Goal: Task Accomplishment & Management: Manage account settings

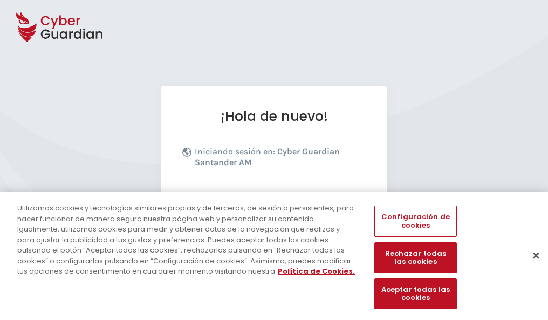
scroll to position [132, 0]
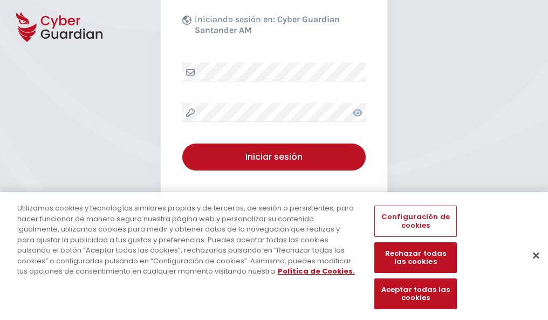
click at [531, 266] on button "Cerrar" at bounding box center [536, 255] width 24 height 24
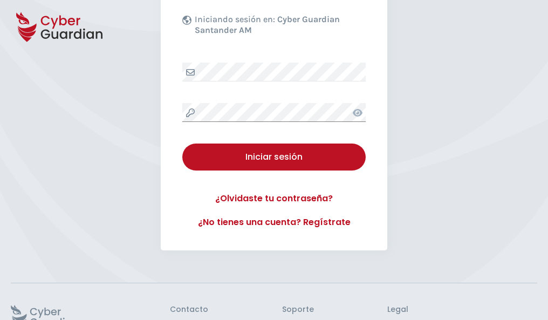
scroll to position [210, 0]
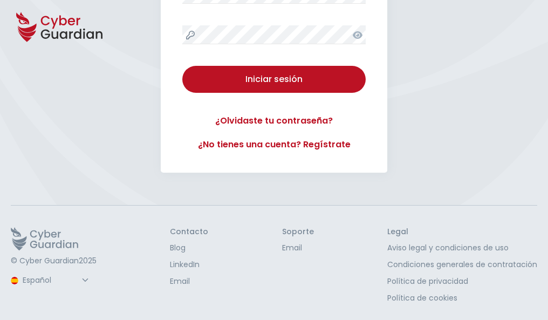
click at [182, 66] on button "Iniciar sesión" at bounding box center [273, 79] width 183 height 27
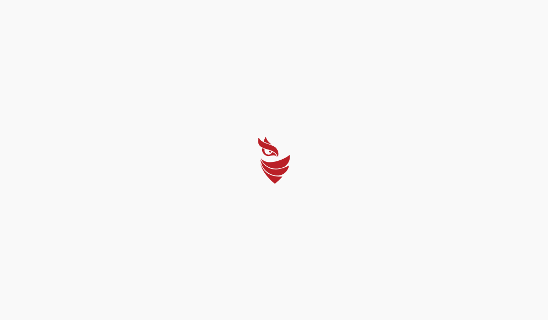
select select "Português (BR)"
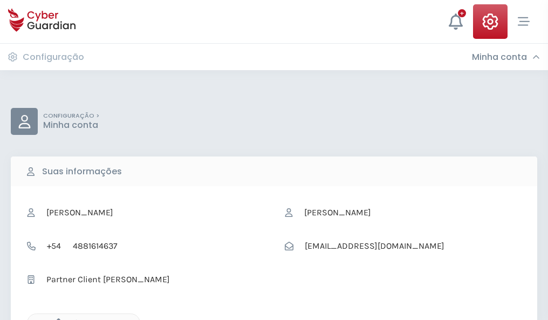
click at [56, 319] on icon "button" at bounding box center [55, 322] width 9 height 9
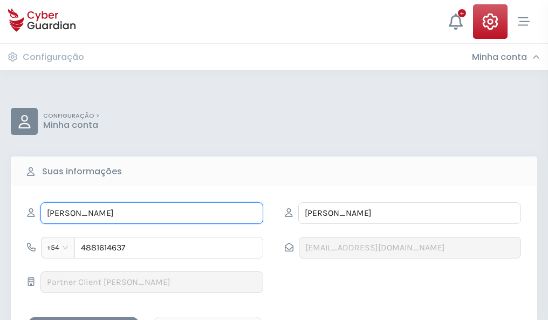
click at [152, 213] on input "ANASTASIA" at bounding box center [151, 213] width 223 height 22
type input "A"
type input "Eva María"
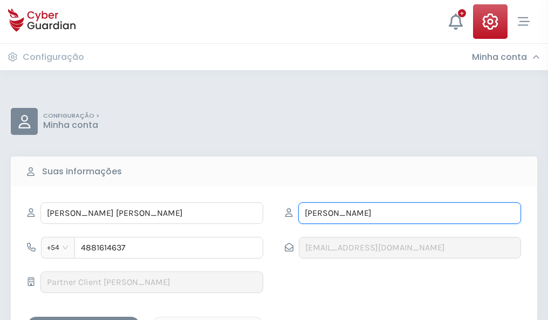
click at [409, 213] on input "ROZAS" at bounding box center [409, 213] width 223 height 22
type input "R"
type input "Oliva"
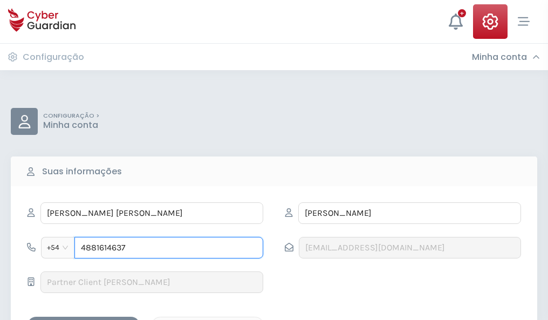
click at [169, 248] on input "4881614637" at bounding box center [168, 248] width 189 height 22
type input "4"
type input "4988905905"
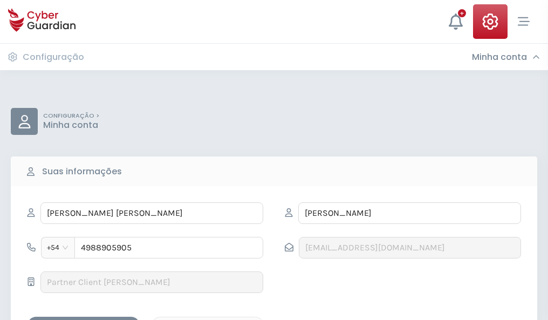
click at [84, 319] on div "Salvar alterações" at bounding box center [83, 325] width 97 height 13
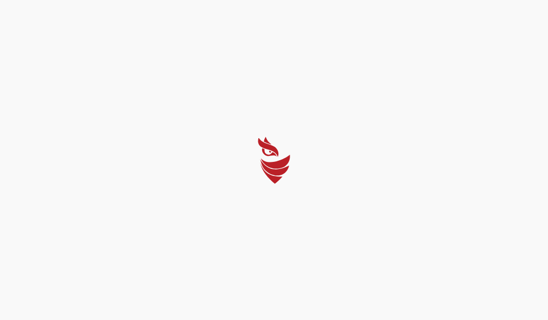
select select "Português (BR)"
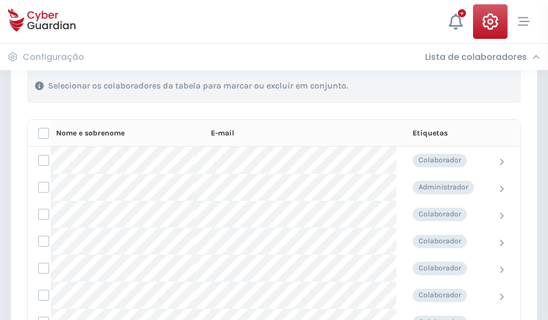
scroll to position [462, 0]
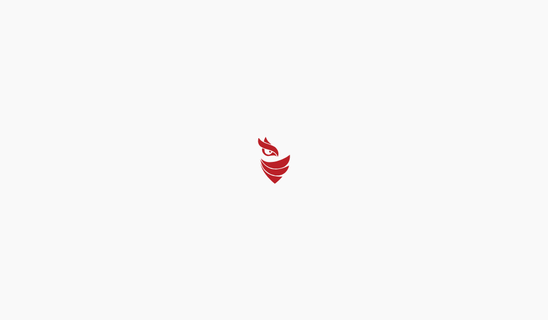
select select "Português (BR)"
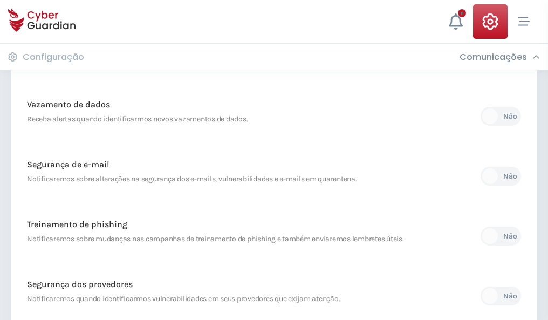
scroll to position [568, 0]
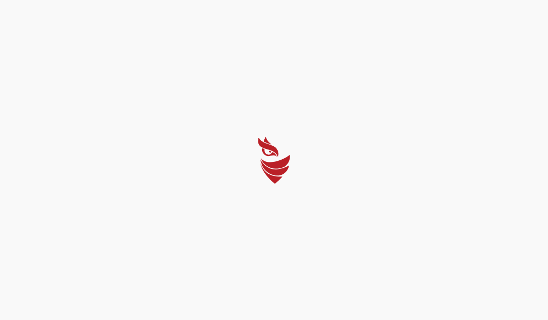
select select "Português (BR)"
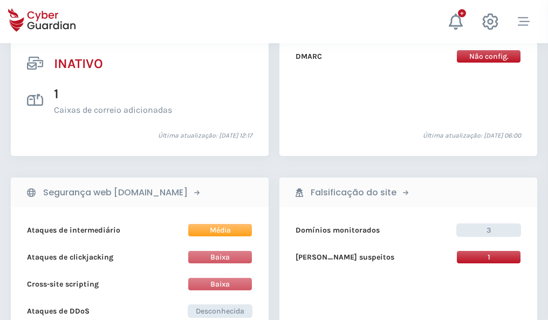
scroll to position [1069, 0]
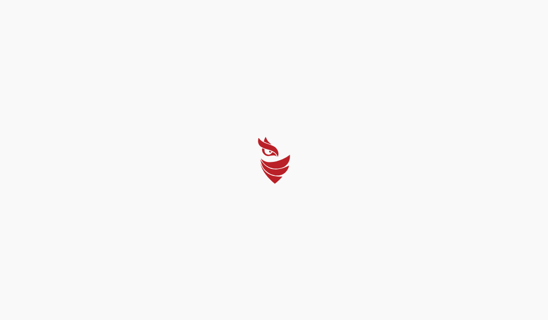
select select "Português (BR)"
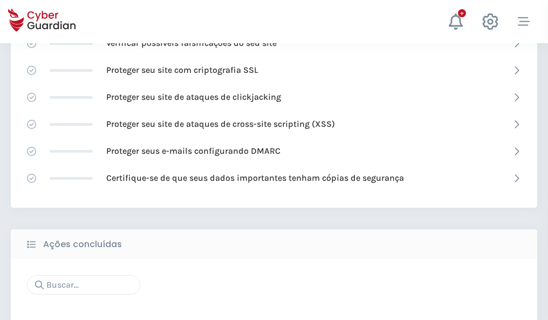
scroll to position [719, 0]
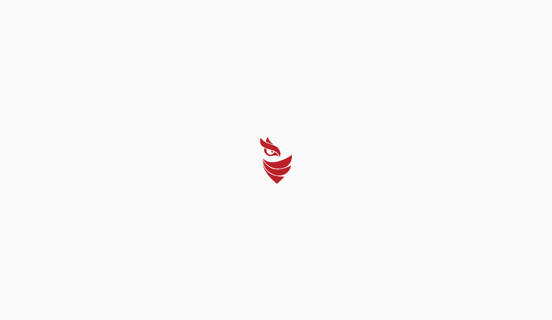
select select "Português (BR)"
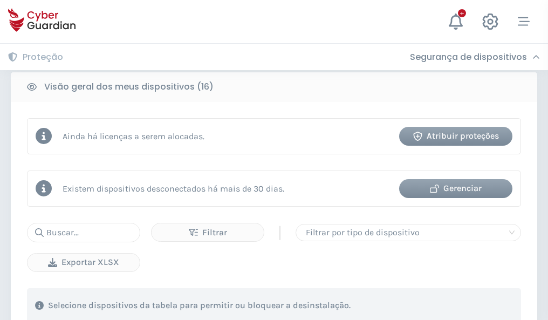
scroll to position [1006, 0]
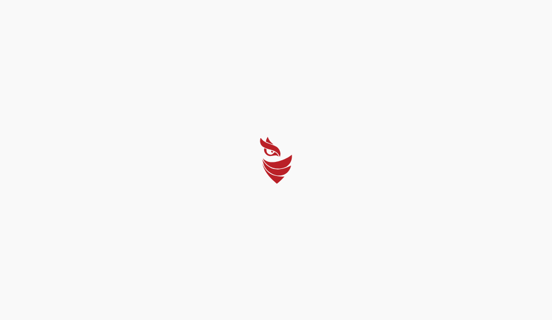
select select "Português (BR)"
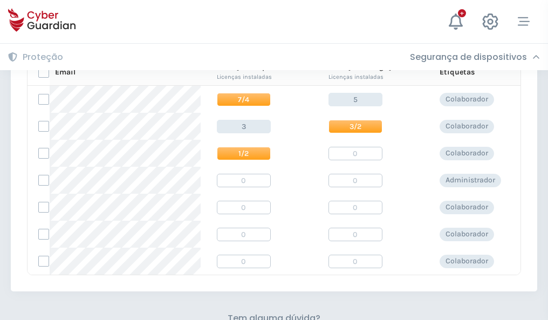
scroll to position [463, 0]
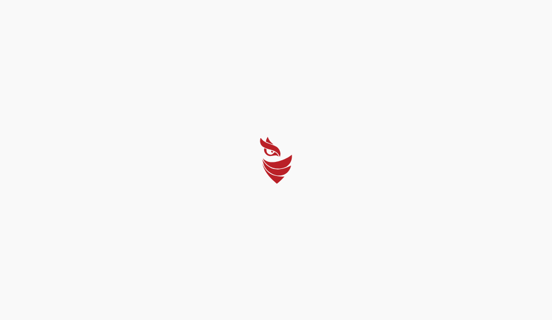
select select "Português (BR)"
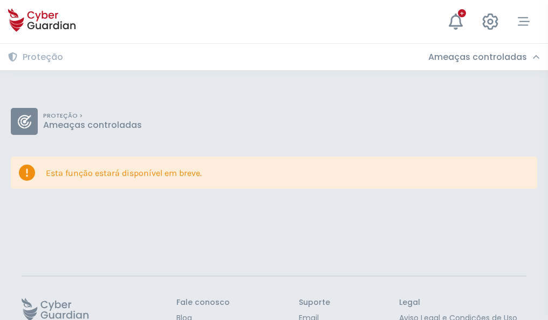
scroll to position [70, 0]
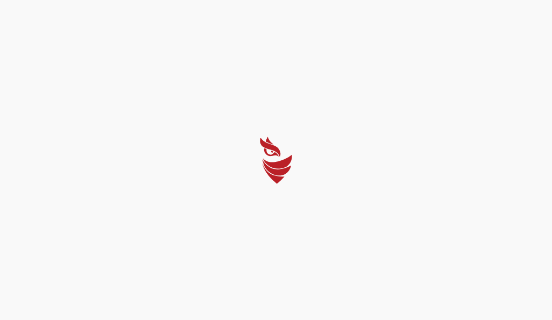
select select "Português (BR)"
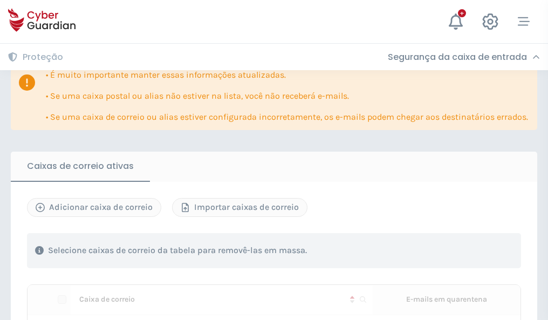
scroll to position [658, 0]
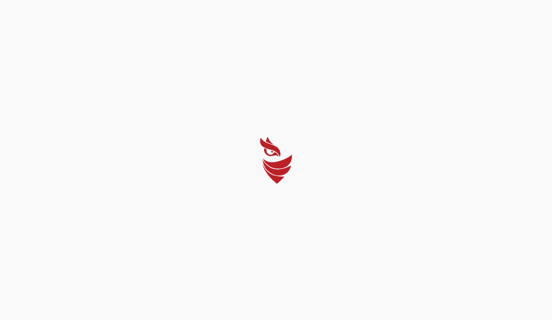
select select "Português (BR)"
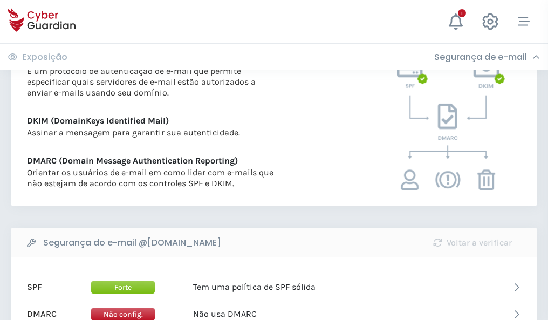
scroll to position [582, 0]
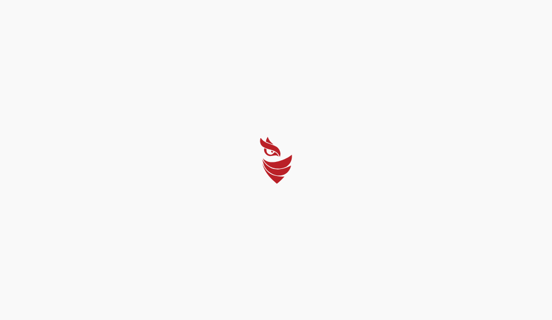
select select "Português (BR)"
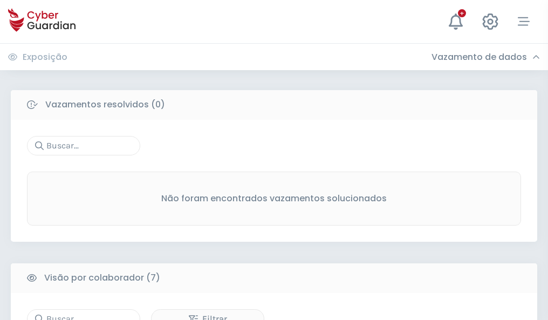
scroll to position [892, 0]
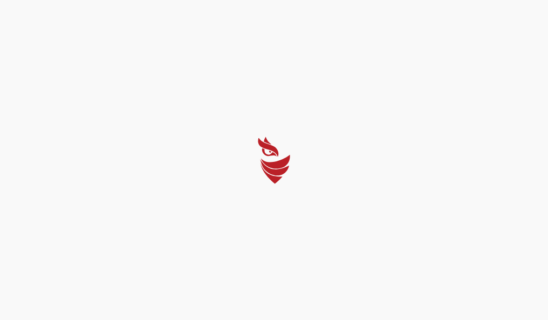
select select "Português (BR)"
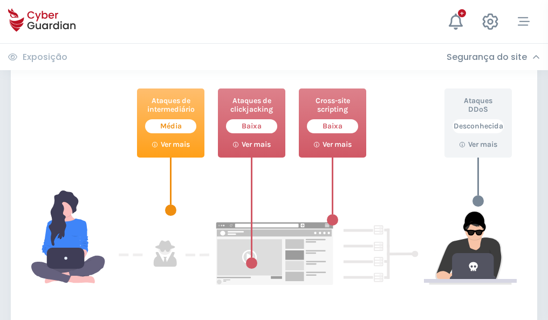
scroll to position [587, 0]
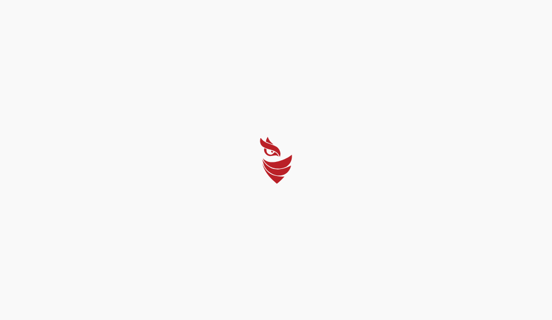
select select "Português (BR)"
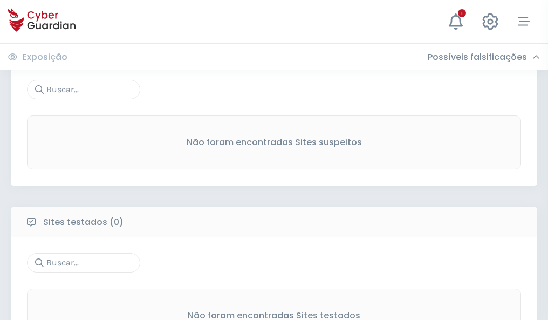
scroll to position [564, 0]
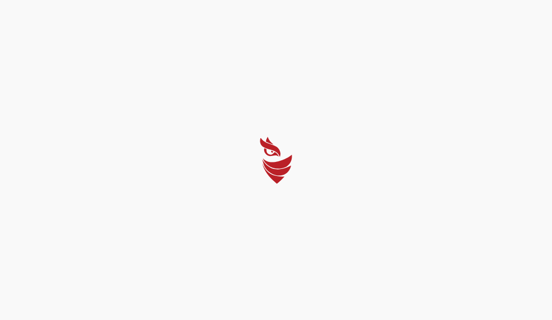
select select "Português (BR)"
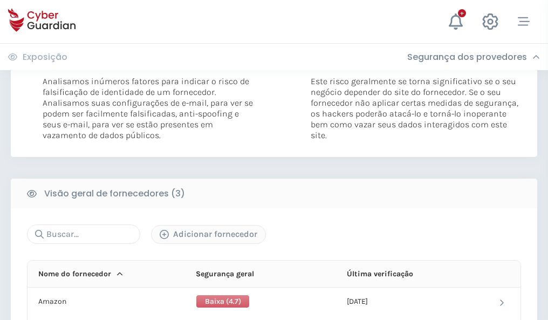
scroll to position [604, 0]
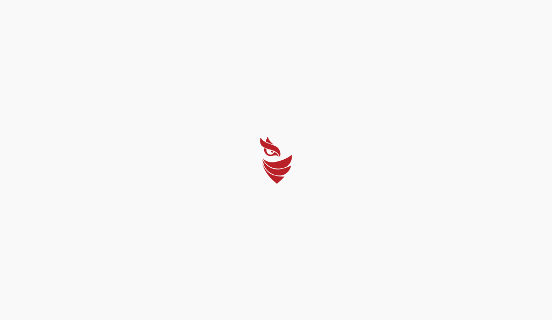
select select "Português (BR)"
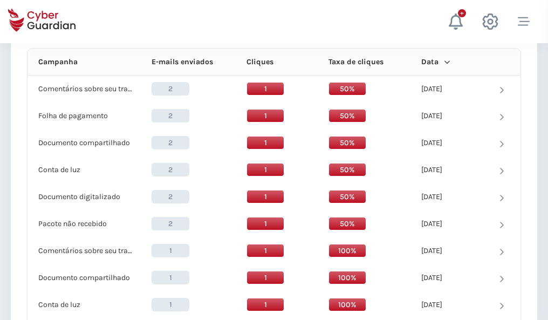
scroll to position [967, 0]
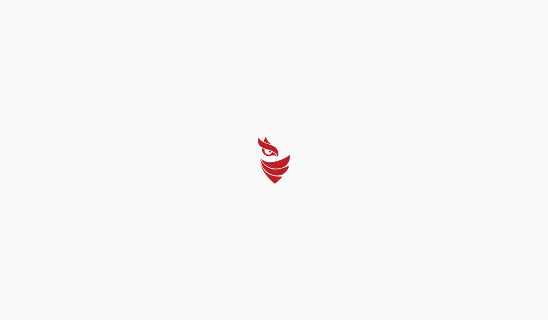
select select "Português (BR)"
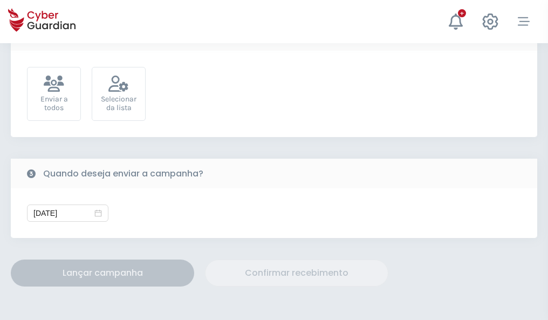
scroll to position [395, 0]
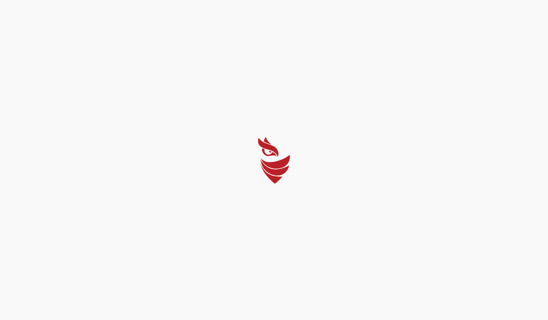
select select "Português (BR)"
